Goal: Find specific page/section: Find specific page/section

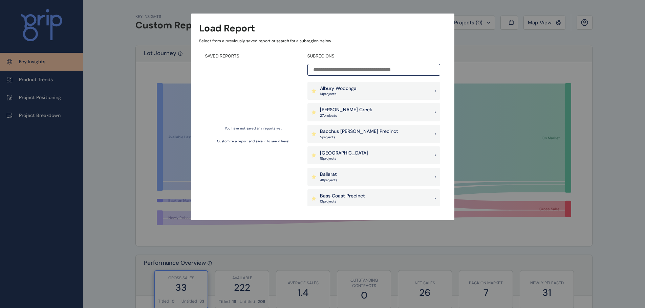
click at [387, 71] on input at bounding box center [373, 70] width 133 height 12
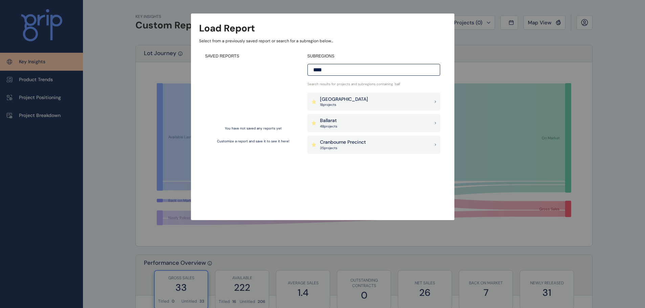
type input "****"
click at [352, 127] on div "Ballarat 48 project s" at bounding box center [373, 123] width 133 height 18
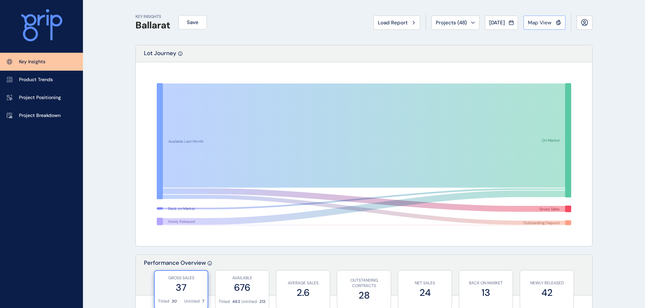
click at [535, 22] on span "Map View" at bounding box center [540, 22] width 24 height 7
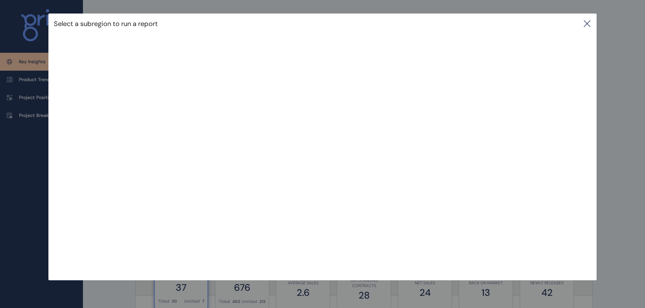
click at [593, 23] on div "Select a subregion to run a report" at bounding box center [322, 24] width 548 height 20
click at [589, 25] on icon at bounding box center [587, 24] width 8 height 8
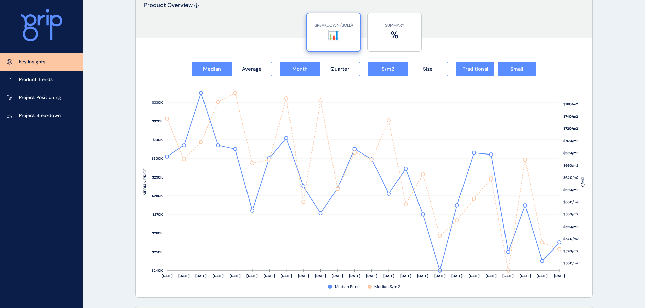
scroll to position [869, 0]
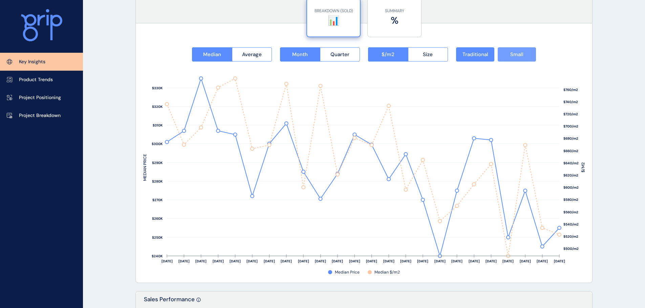
click at [505, 53] on button "Small" at bounding box center [517, 54] width 38 height 14
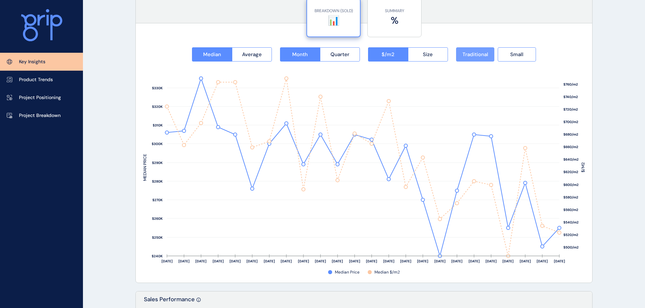
click at [488, 52] on button "Traditional" at bounding box center [475, 54] width 38 height 14
click at [520, 53] on span "Small" at bounding box center [516, 54] width 13 height 7
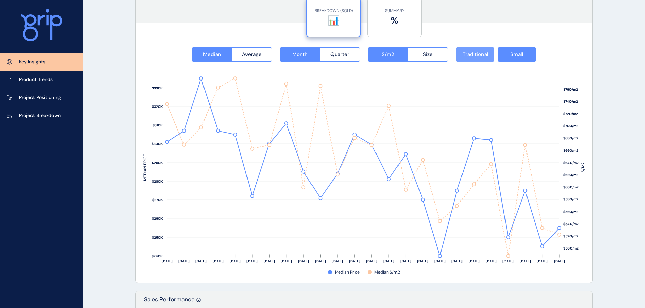
click at [470, 56] on span "Traditional" at bounding box center [475, 54] width 26 height 7
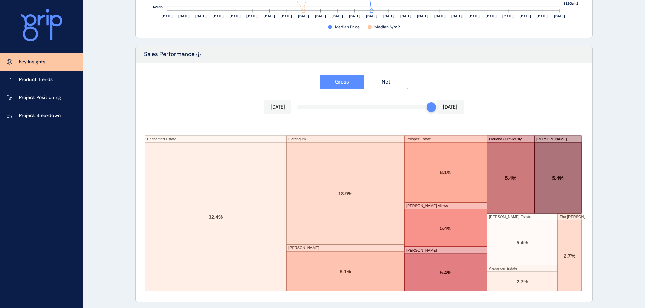
scroll to position [1117, 0]
